Goal: Transaction & Acquisition: Purchase product/service

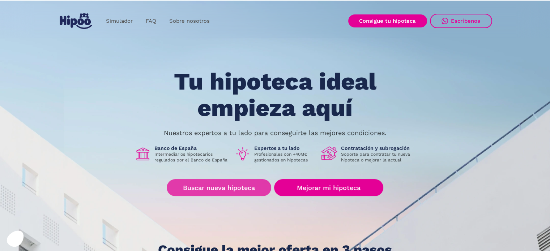
click at [240, 189] on link "Buscar nueva hipoteca" at bounding box center [219, 187] width 104 height 17
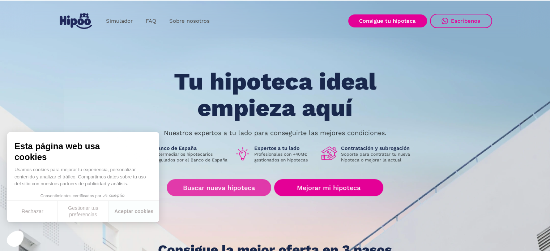
click at [220, 188] on link "Buscar nueva hipoteca" at bounding box center [219, 187] width 104 height 17
click at [189, 181] on link "Buscar nueva hipoteca" at bounding box center [219, 187] width 104 height 17
click at [232, 189] on link "Buscar nueva hipoteca" at bounding box center [219, 187] width 104 height 17
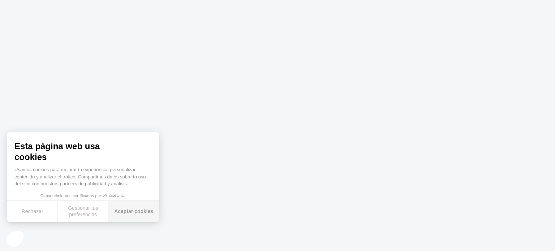
click at [123, 214] on button "Aceptar cookies" at bounding box center [133, 211] width 51 height 21
